Goal: Information Seeking & Learning: Check status

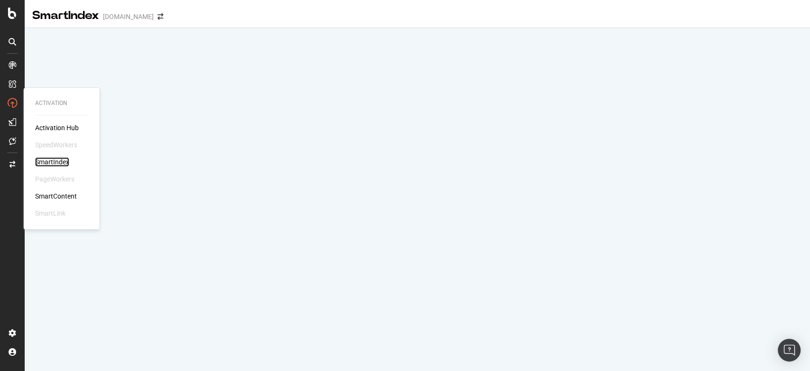
click at [59, 166] on div "SmartIndex" at bounding box center [52, 161] width 34 height 9
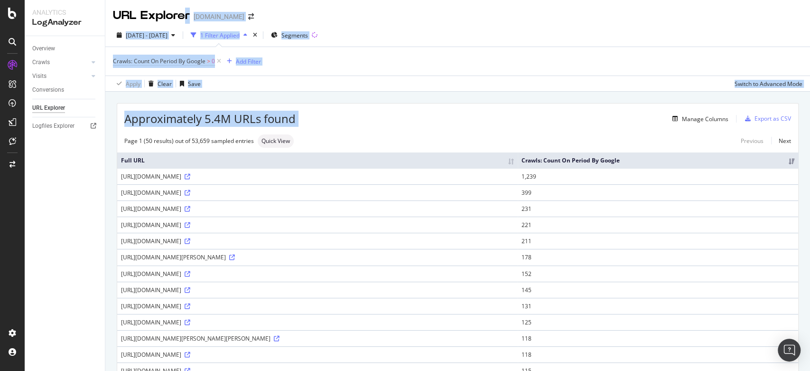
drag, startPoint x: 387, startPoint y: 112, endPoint x: 180, endPoint y: 18, distance: 226.7
click at [180, 18] on div "URL Explorer [DOMAIN_NAME] [DATE] - [DATE] 1 Filter Applied Segments Crawls: Co…" at bounding box center [457, 185] width 705 height 371
